Goal: Information Seeking & Learning: Learn about a topic

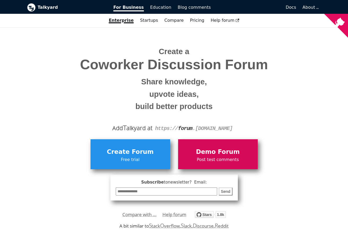
click at [208, 140] on link "Demo Forum Post test comments" at bounding box center [218, 154] width 80 height 30
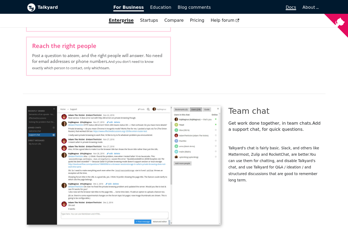
scroll to position [929, 0]
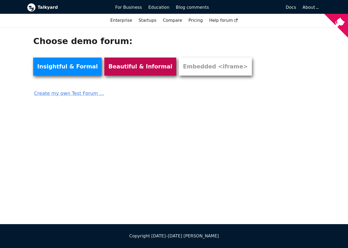
click at [112, 58] on link "Beautiful & Informal" at bounding box center [140, 67] width 72 height 18
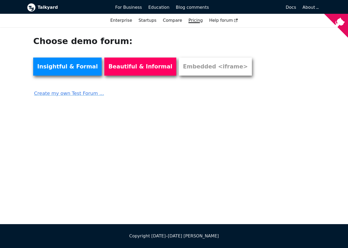
click at [185, 16] on link "Pricing" at bounding box center [195, 20] width 21 height 9
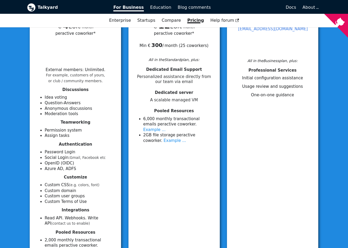
scroll to position [99, 0]
